Goal: Task Accomplishment & Management: Use online tool/utility

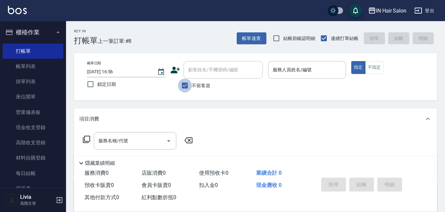
click at [184, 84] on input "不留客資" at bounding box center [185, 86] width 14 height 14
checkbox input "false"
click at [205, 67] on input "顧客姓名/手機號碼/編號" at bounding box center [217, 70] width 63 height 12
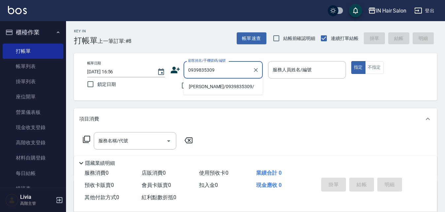
click at [192, 87] on li "[PERSON_NAME]/0939835309/" at bounding box center [222, 86] width 79 height 11
type input "[PERSON_NAME]/0939835309/"
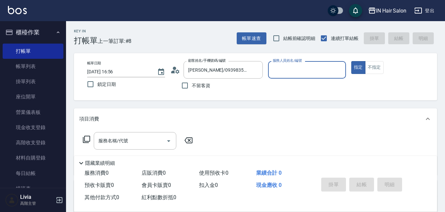
type input "8號店長Livia-8"
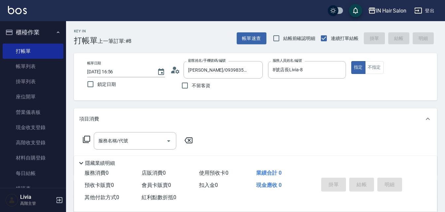
click at [86, 139] on icon at bounding box center [86, 139] width 8 height 8
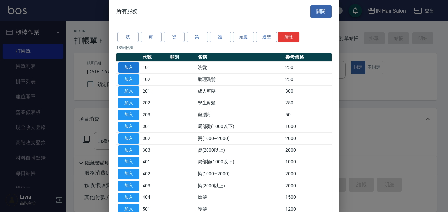
click at [130, 66] on button "加入" at bounding box center [128, 67] width 21 height 10
type input "洗髮(101)"
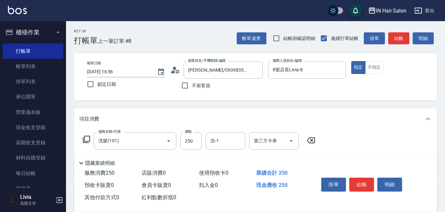
click at [87, 138] on icon at bounding box center [86, 139] width 8 height 8
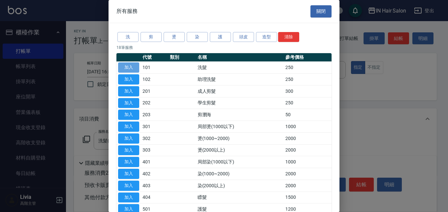
click at [130, 66] on button "加入" at bounding box center [128, 67] width 21 height 10
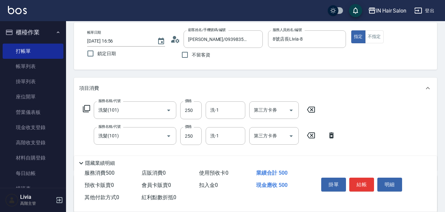
scroll to position [66, 0]
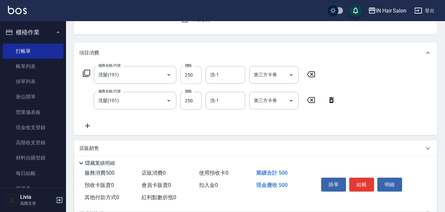
click at [195, 74] on input "250" at bounding box center [190, 75] width 21 height 18
type input "300"
drag, startPoint x: 169, startPoint y: 124, endPoint x: 172, endPoint y: 121, distance: 3.8
click at [169, 124] on div "服務名稱/代號 洗髮(101) 服務名稱/代號 價格 300 價格 洗-1 洗-1 第三方卡券 第三方卡券 服務名稱/代號 洗髮(101) 服務名稱/代號 價…" at bounding box center [209, 98] width 260 height 64
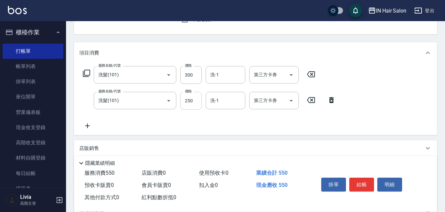
click at [194, 107] on input "250" at bounding box center [190, 101] width 21 height 18
type input "300"
drag, startPoint x: 163, startPoint y: 127, endPoint x: 176, endPoint y: 127, distance: 12.5
click at [163, 127] on div "服務名稱/代號 洗髮(101) 服務名稱/代號 價格 300 價格 洗-1 洗-1 第三方卡券 第三方卡券 服務名稱/代號 洗髮(101) 服務名稱/代號 價…" at bounding box center [209, 98] width 260 height 64
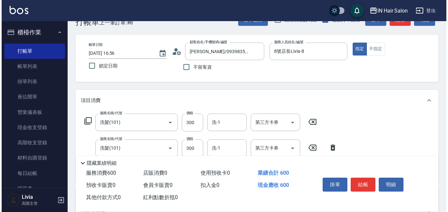
scroll to position [0, 0]
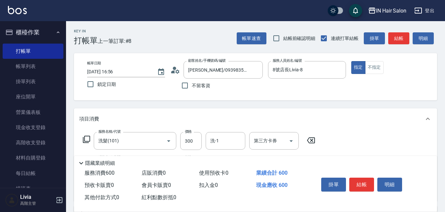
click at [366, 181] on button "結帳" at bounding box center [361, 185] width 25 height 14
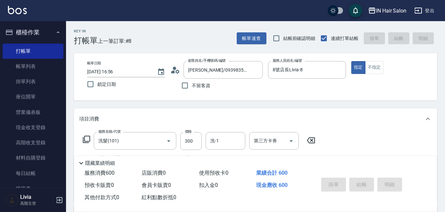
type input "[DATE] 17:53"
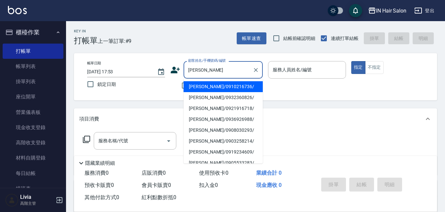
click at [203, 85] on li "[PERSON_NAME]/0910216736/" at bounding box center [222, 86] width 79 height 11
type input "[PERSON_NAME]/0910216736/"
type input "8號店長Livia-8"
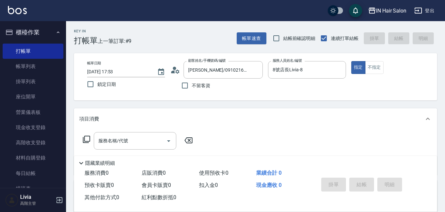
click at [88, 138] on icon at bounding box center [86, 139] width 8 height 8
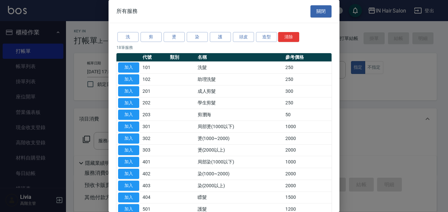
drag, startPoint x: 131, startPoint y: 66, endPoint x: 122, endPoint y: 86, distance: 22.7
click at [131, 66] on button "加入" at bounding box center [128, 67] width 21 height 10
type input "洗髮(101)"
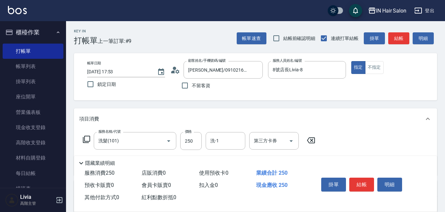
click at [87, 138] on icon at bounding box center [86, 139] width 8 height 8
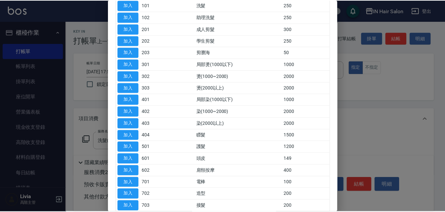
scroll to position [66, 0]
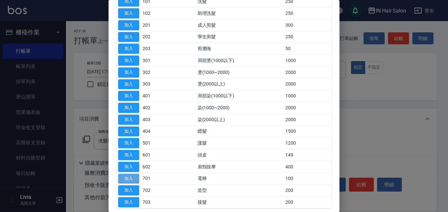
click at [128, 177] on button "加入" at bounding box center [128, 179] width 21 height 10
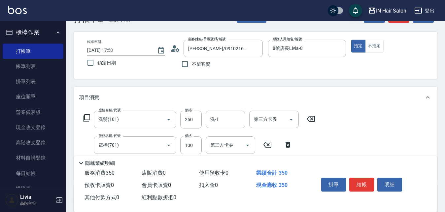
scroll to position [33, 0]
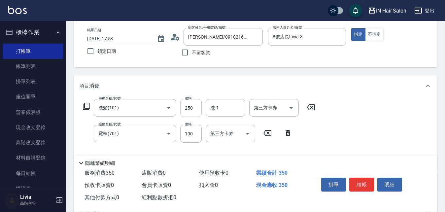
click at [196, 110] on input "250" at bounding box center [190, 108] width 21 height 18
type input "300"
click at [162, 149] on div "服務名稱/代號 洗髮(101) 服務名稱/代號 價格 300 價格 洗-1 洗-1 第三方卡券 第三方卡券 服務名稱/代號 電棒(701) 服務名稱/代號 價…" at bounding box center [199, 131] width 240 height 64
click at [360, 179] on button "結帳" at bounding box center [361, 185] width 25 height 14
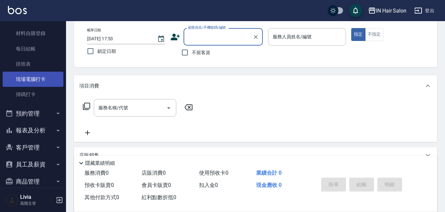
scroll to position [165, 0]
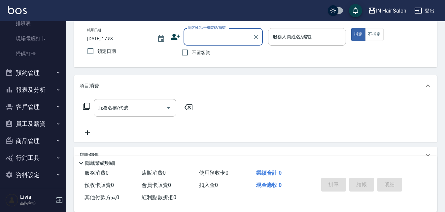
click at [36, 91] on button "報表及分析" at bounding box center [33, 89] width 61 height 17
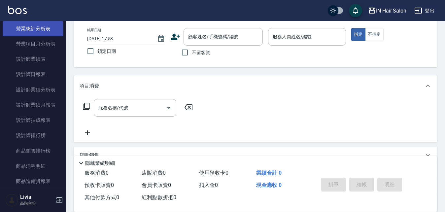
scroll to position [429, 0]
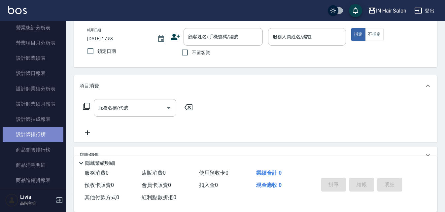
click at [38, 134] on link "設計師排行榜" at bounding box center [33, 134] width 61 height 15
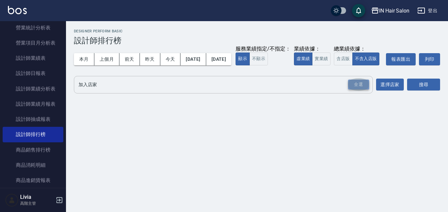
click at [361, 90] on div "全選" at bounding box center [358, 85] width 21 height 10
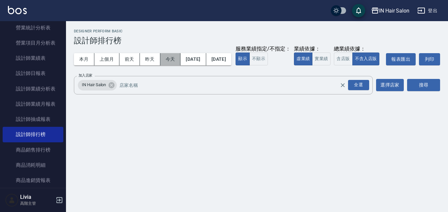
click at [168, 60] on button "今天" at bounding box center [170, 59] width 20 height 12
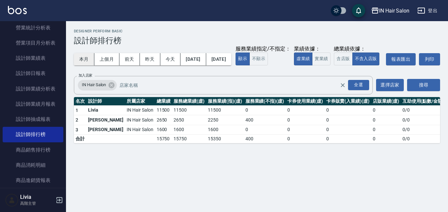
click at [82, 57] on button "本月" at bounding box center [84, 59] width 20 height 12
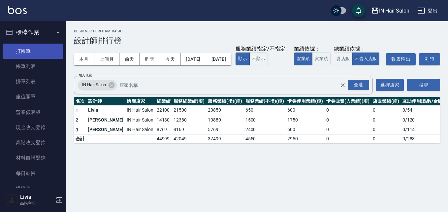
click at [26, 49] on link "打帳單" at bounding box center [33, 51] width 61 height 15
